Goal: Information Seeking & Learning: Learn about a topic

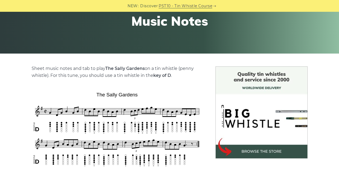
scroll to position [86, 0]
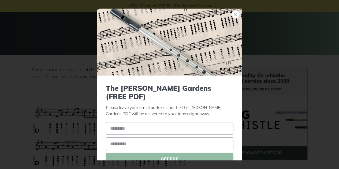
click at [232, 16] on link "×" at bounding box center [236, 14] width 8 height 8
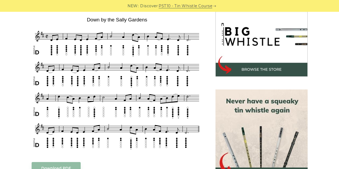
scroll to position [169, 0]
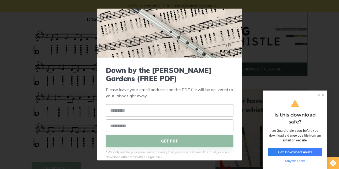
scroll to position [25, 0]
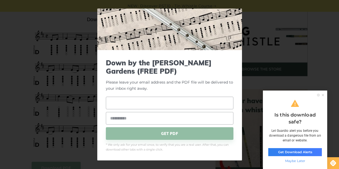
click at [152, 104] on input "text" at bounding box center [170, 103] width 128 height 13
click at [337, 27] on div "× Down by the Sally Gardens (FREE PDF) Please leave your email address and the …" at bounding box center [169, 84] width 339 height 169
click at [20, 113] on div "× Down by the Sally Gardens (FREE PDF) Please leave your email address and the …" at bounding box center [169, 84] width 339 height 169
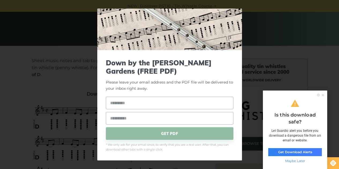
scroll to position [95, 0]
click at [245, 14] on div "× Down by the Sally Gardens (FREE PDF) Please leave your email address and the …" at bounding box center [169, 84] width 339 height 169
click at [323, 95] on icon at bounding box center [323, 95] width 2 height 2
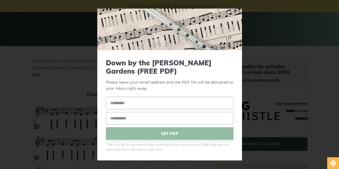
click at [225, 21] on img at bounding box center [169, 16] width 145 height 67
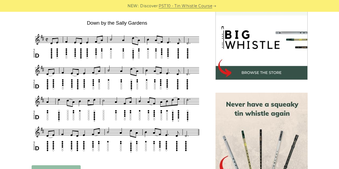
scroll to position [166, 0]
